Goal: Task Accomplishment & Management: Complete application form

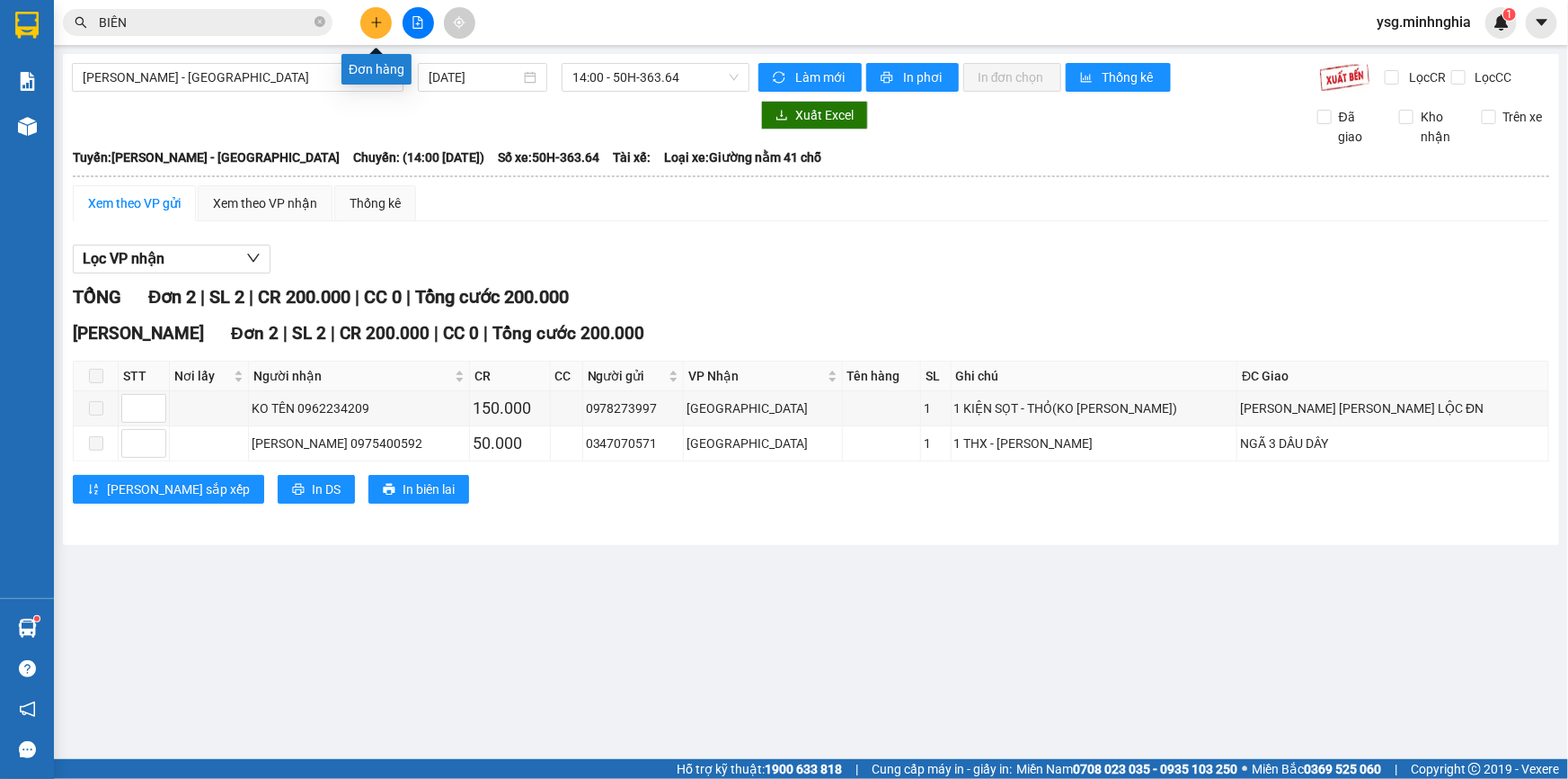
click at [382, 24] on icon "plus" at bounding box center [376, 23] width 13 height 13
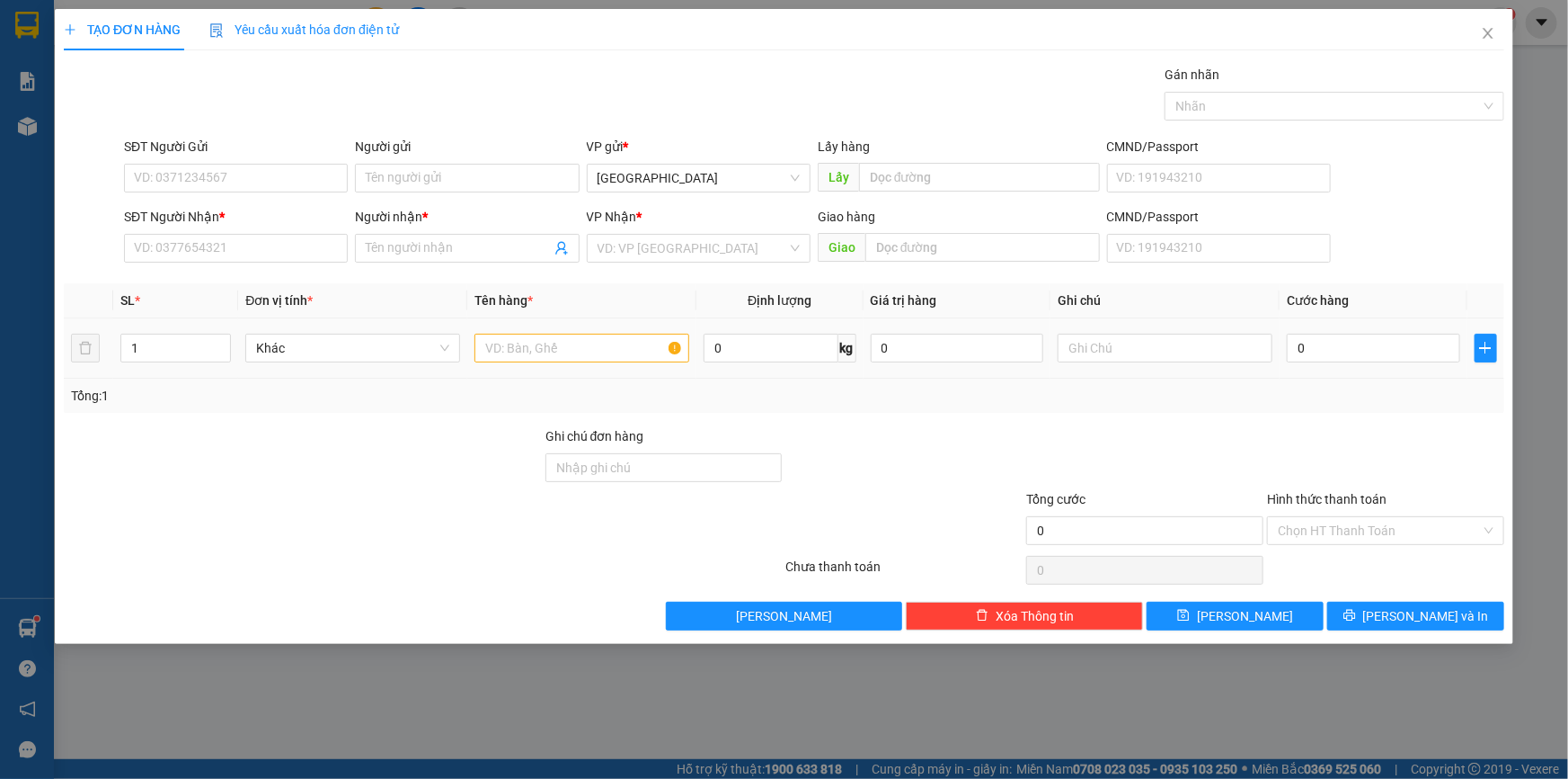
click at [505, 363] on div at bounding box center [582, 348] width 215 height 36
click at [515, 350] on input "text" at bounding box center [582, 348] width 215 height 29
click at [324, 249] on input "SĐT Người Nhận *" at bounding box center [235, 248] width 224 height 29
type input "0904554203"
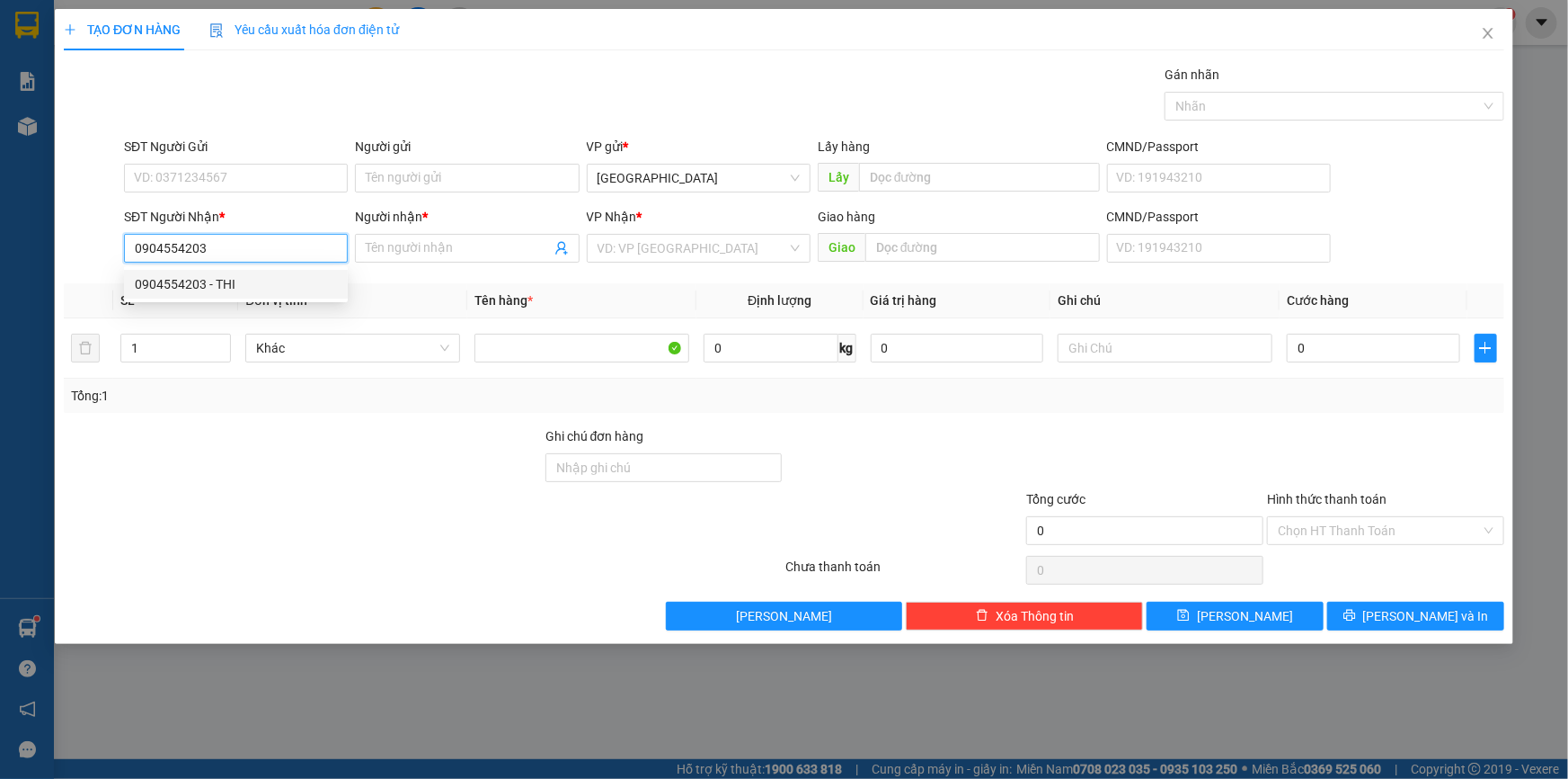
click at [238, 281] on div "0904554203 - THI" at bounding box center [235, 284] width 202 height 20
type input "THI"
type input "0904554203"
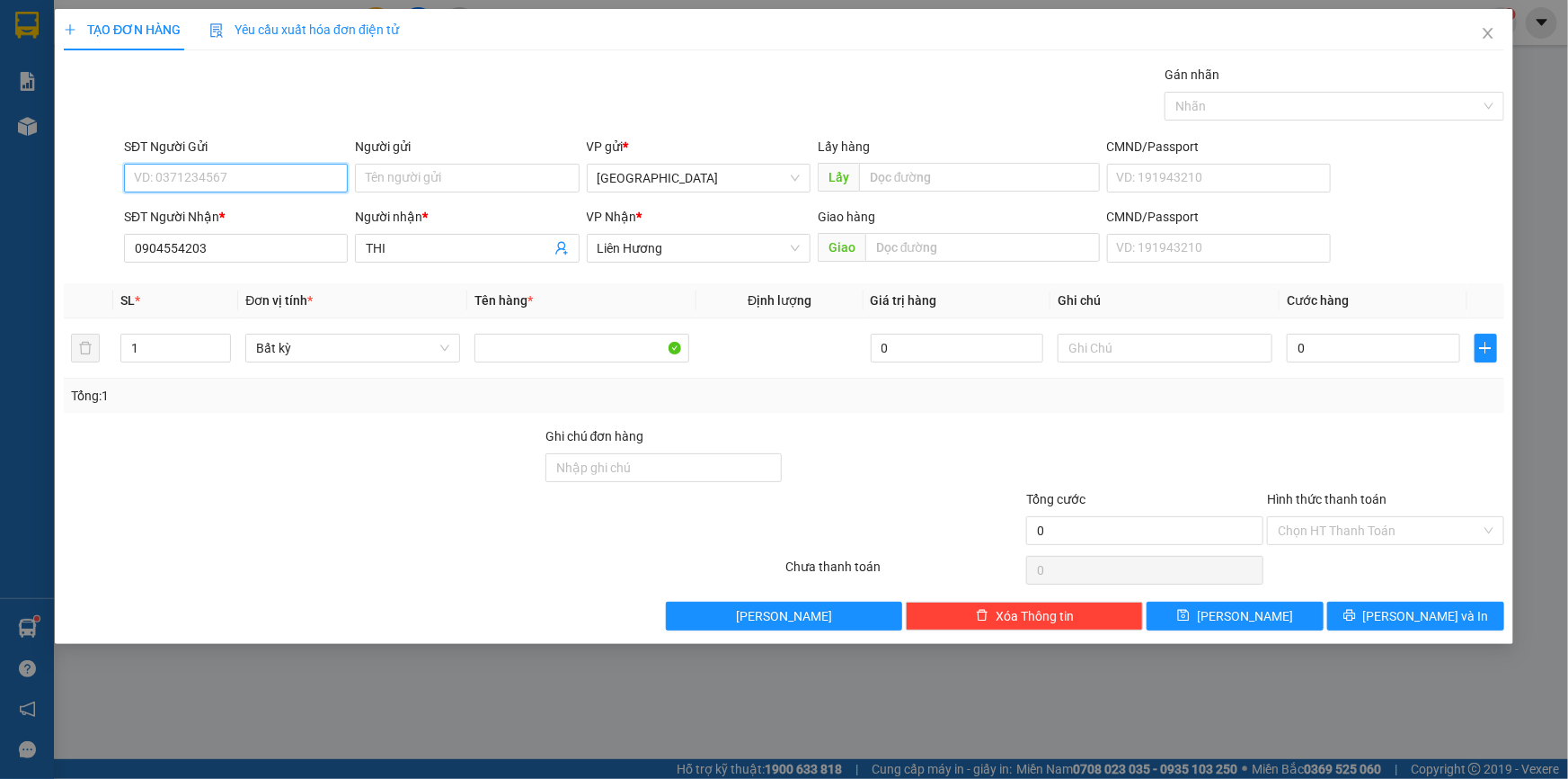
click at [226, 172] on input "SĐT Người Gửi" at bounding box center [235, 178] width 224 height 29
click at [199, 229] on div "0902568606 - [PERSON_NAME]" at bounding box center [235, 243] width 224 height 29
type input "0902568606"
type input "TUẤN"
click at [1184, 348] on input "text" at bounding box center [1165, 348] width 215 height 29
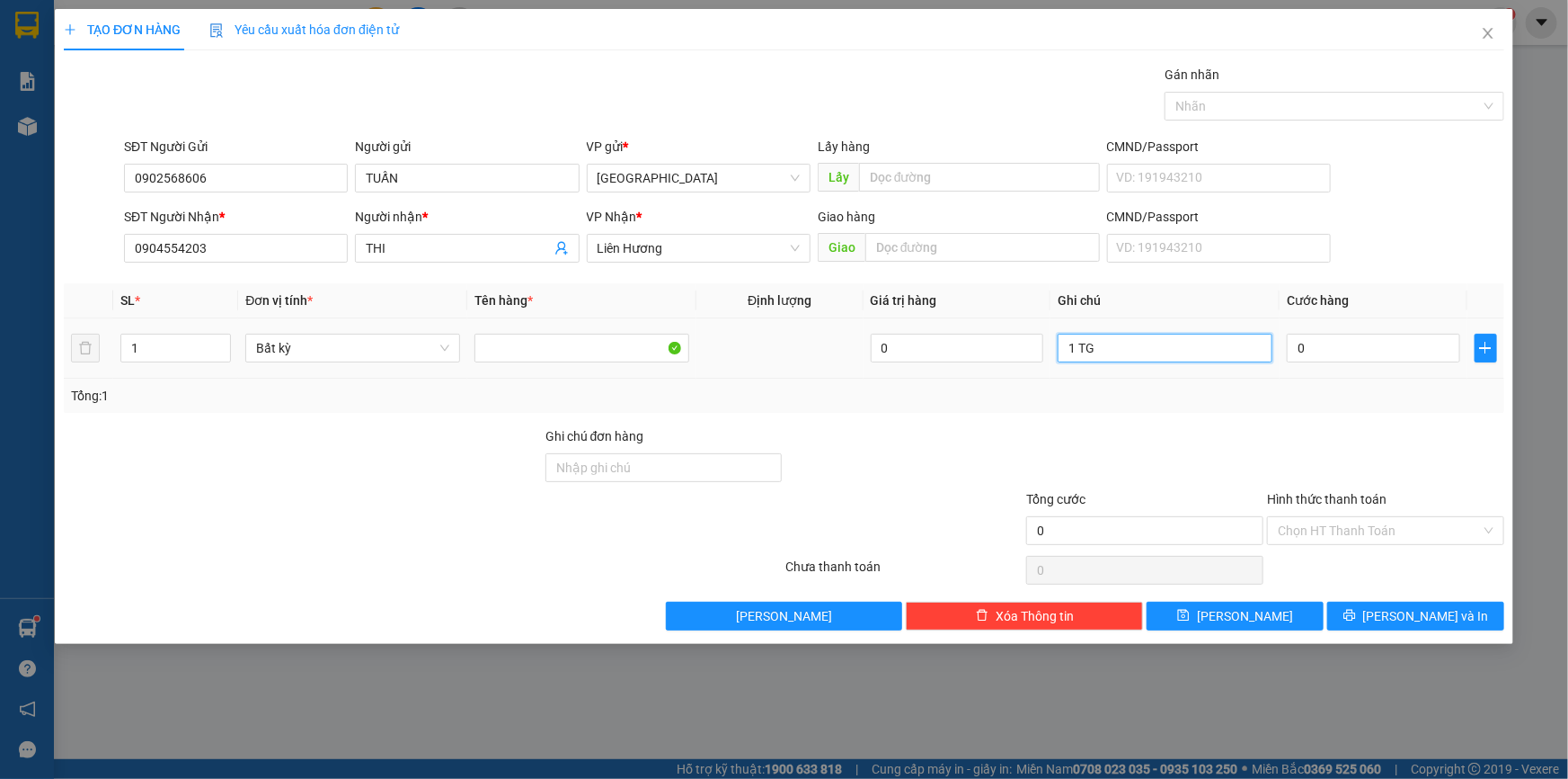
paste input "Ô"
paste input "ỐP"
paste input "ƯNG"
type input "1 TG ỐP LƯNG"
click at [1334, 344] on input "0" at bounding box center [1373, 348] width 173 height 29
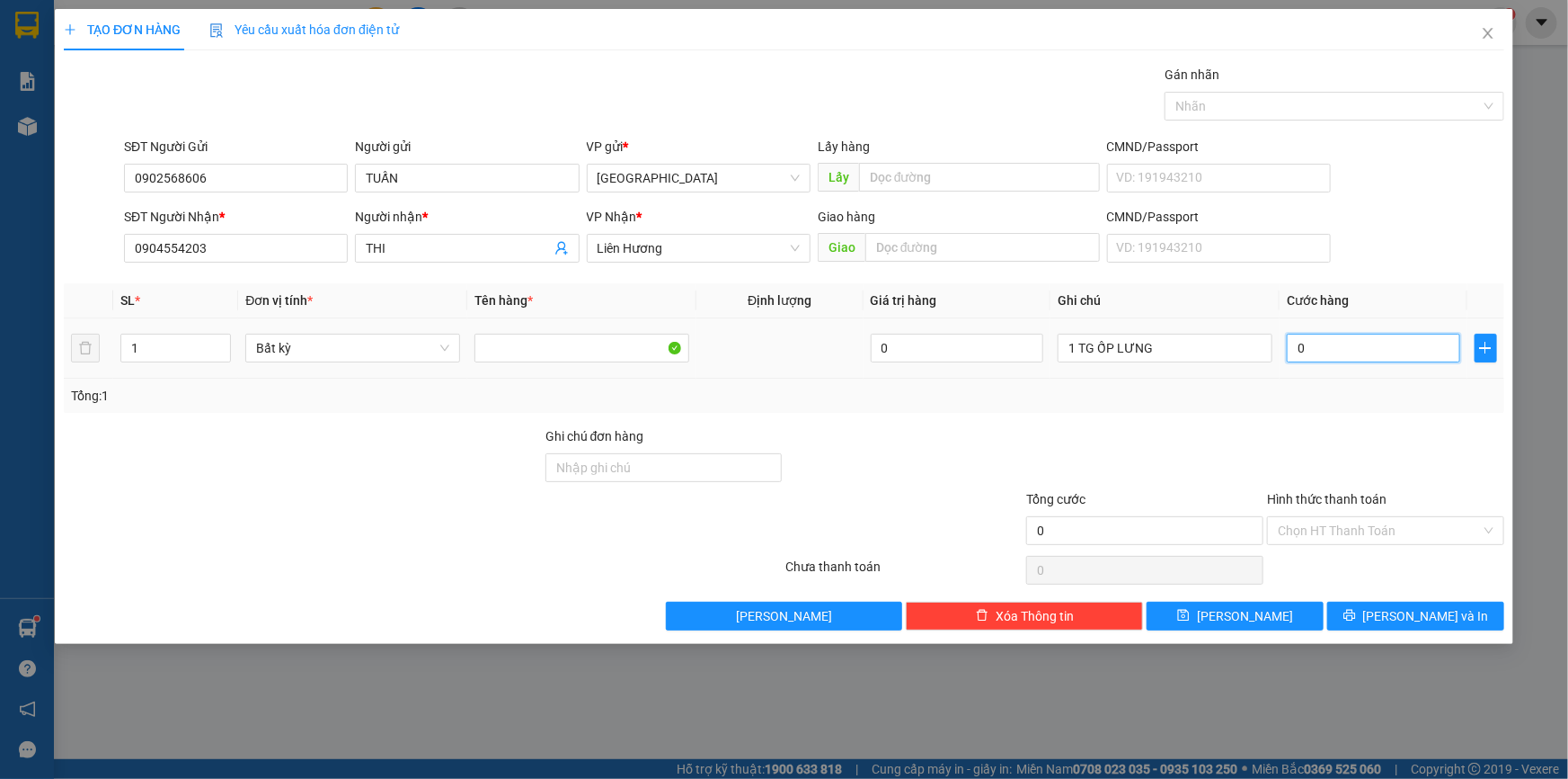
type input "3"
type input "30"
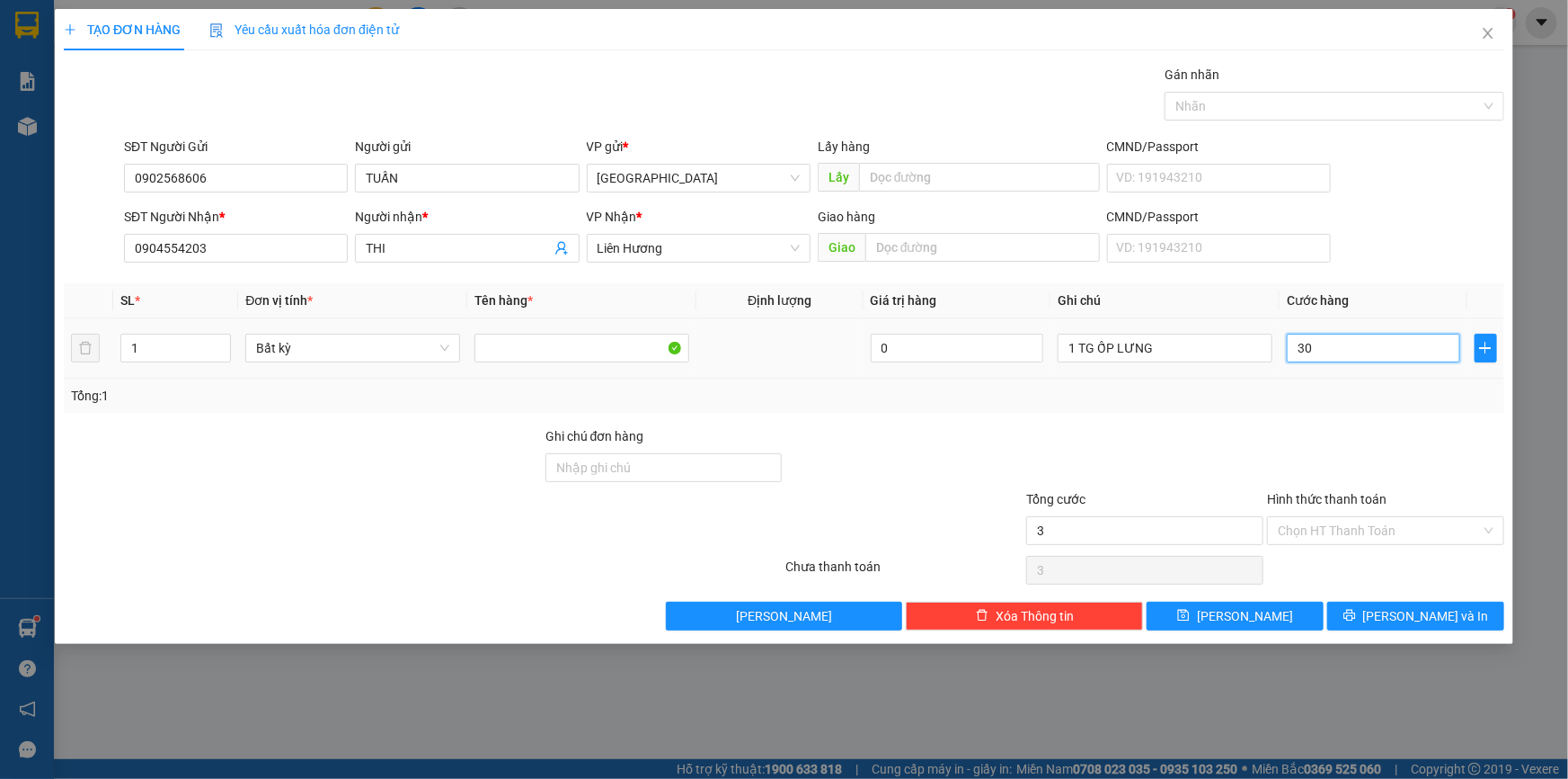
type input "30"
type input "30.000"
click at [1441, 527] on input "Hình thức thanh toán" at bounding box center [1379, 531] width 203 height 27
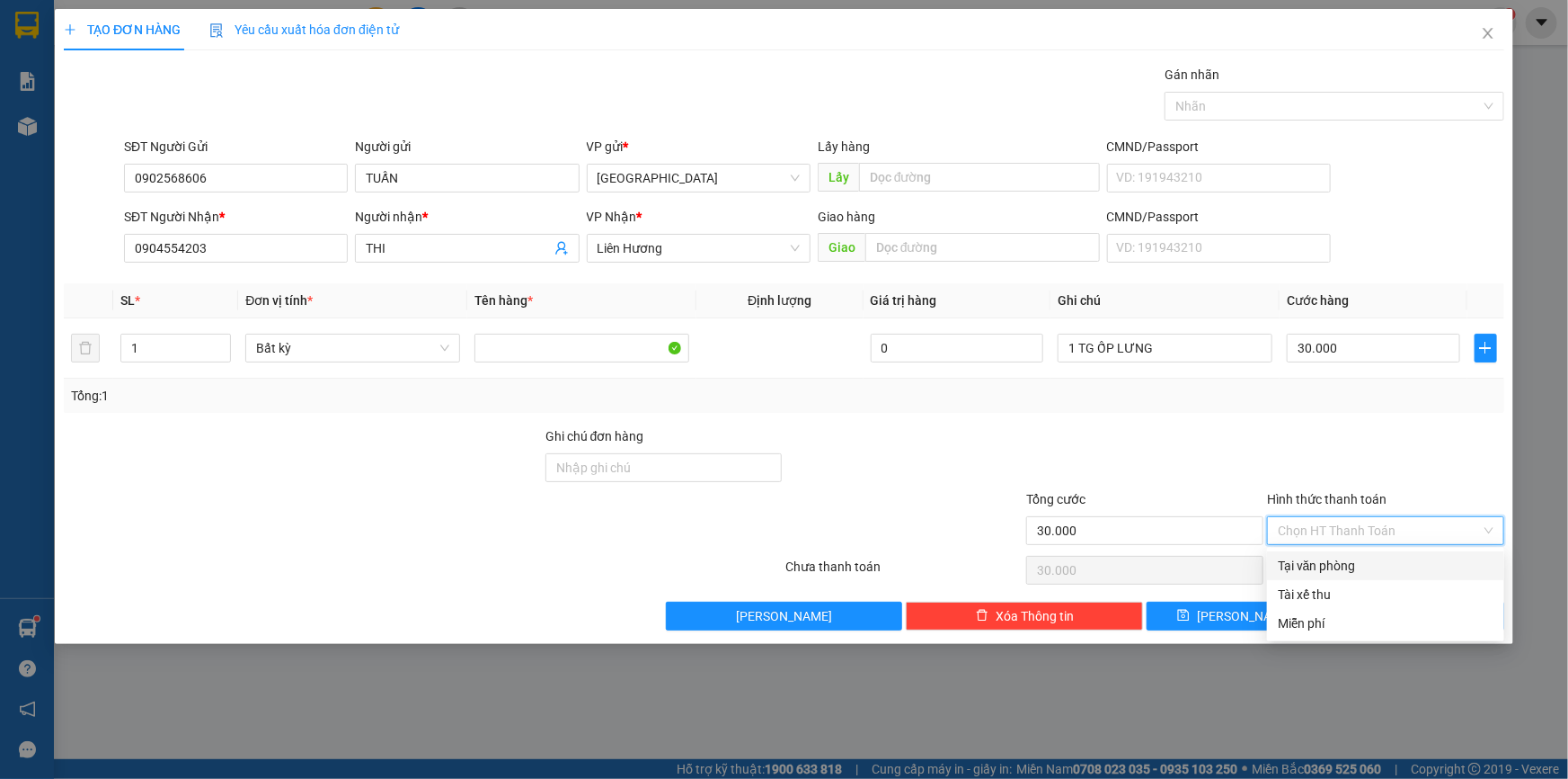
click at [1314, 561] on div "Tại văn phòng" at bounding box center [1385, 566] width 216 height 20
type input "0"
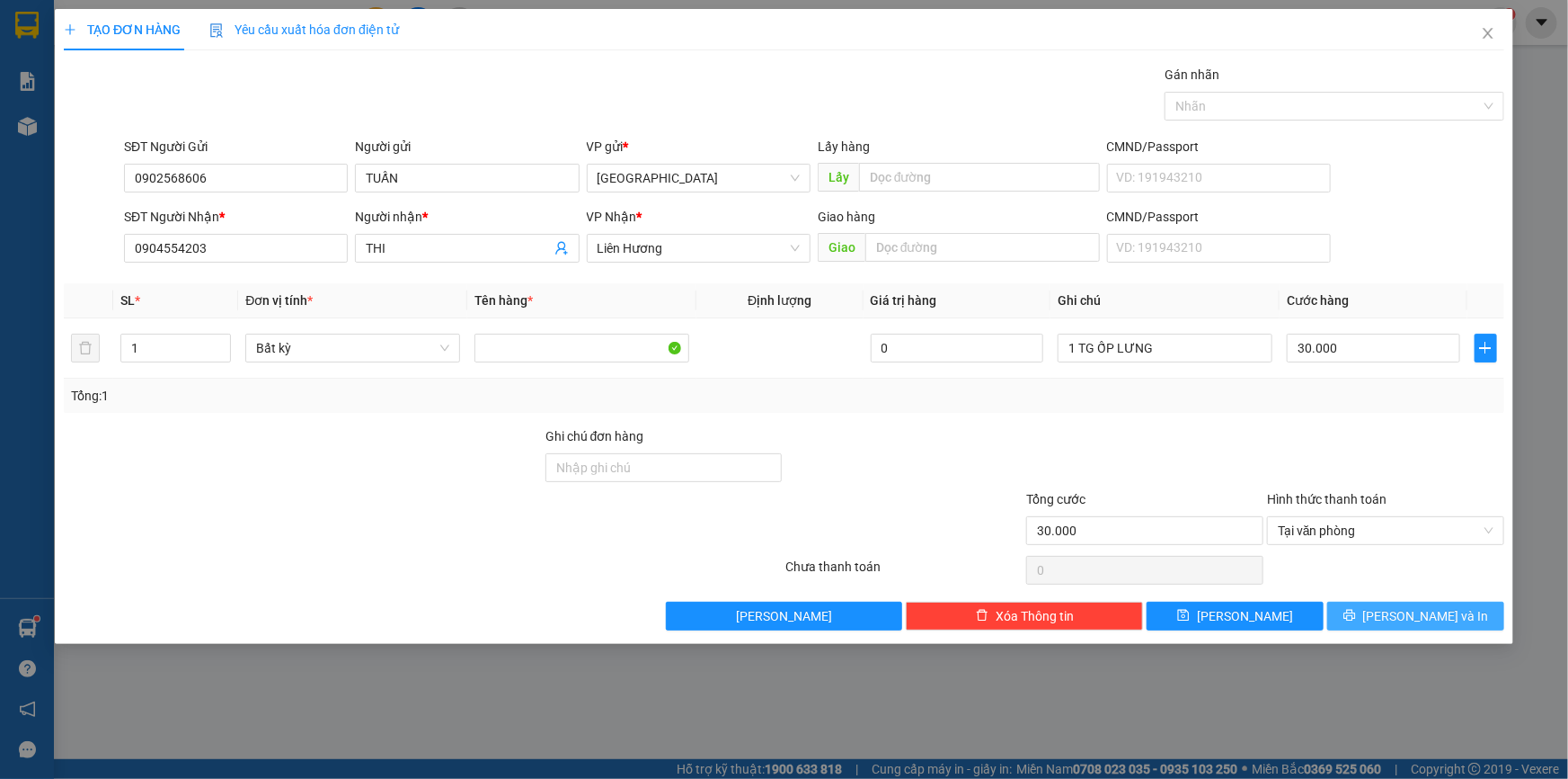
click at [1445, 606] on span "[PERSON_NAME] và In" at bounding box center [1425, 616] width 125 height 20
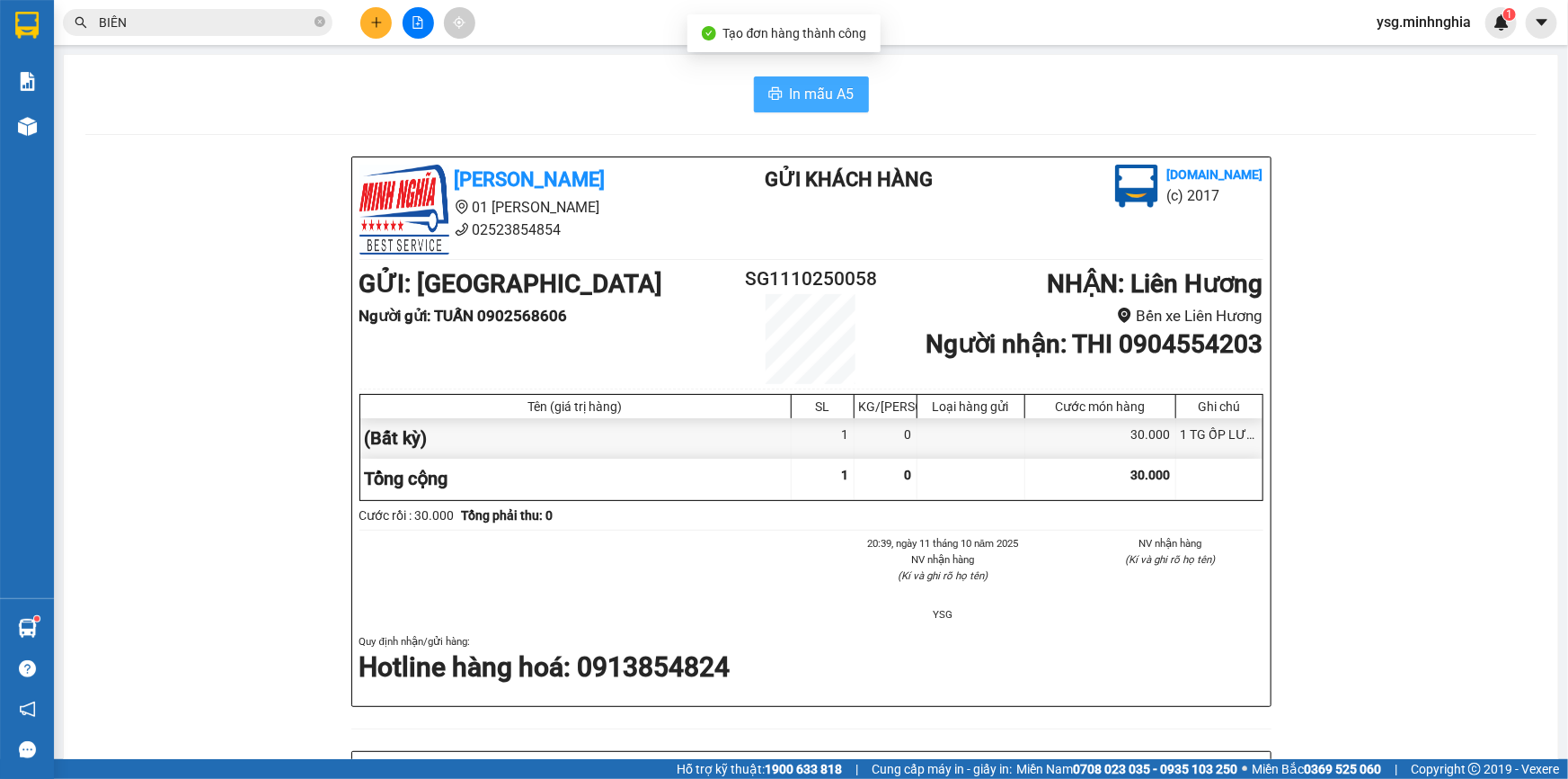
click at [789, 83] on span "In mẫu A5" at bounding box center [822, 94] width 65 height 23
